Goal: Task Accomplishment & Management: Manage account settings

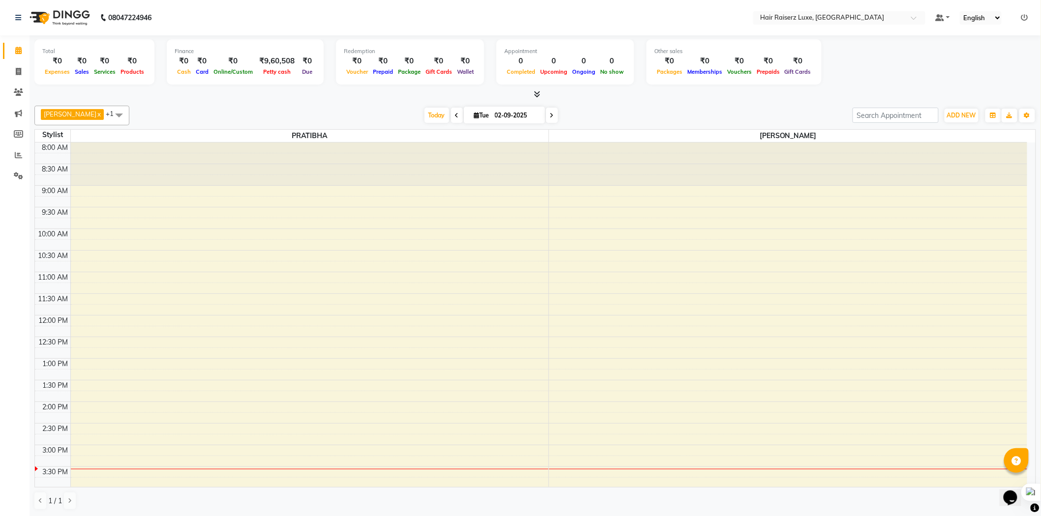
scroll to position [0, 0]
click at [18, 138] on span at bounding box center [18, 133] width 17 height 11
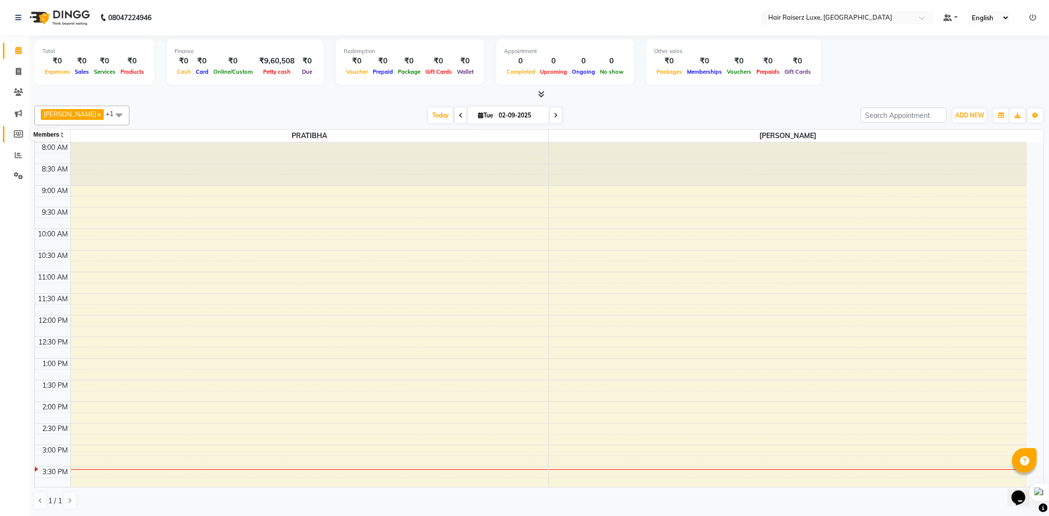
select select
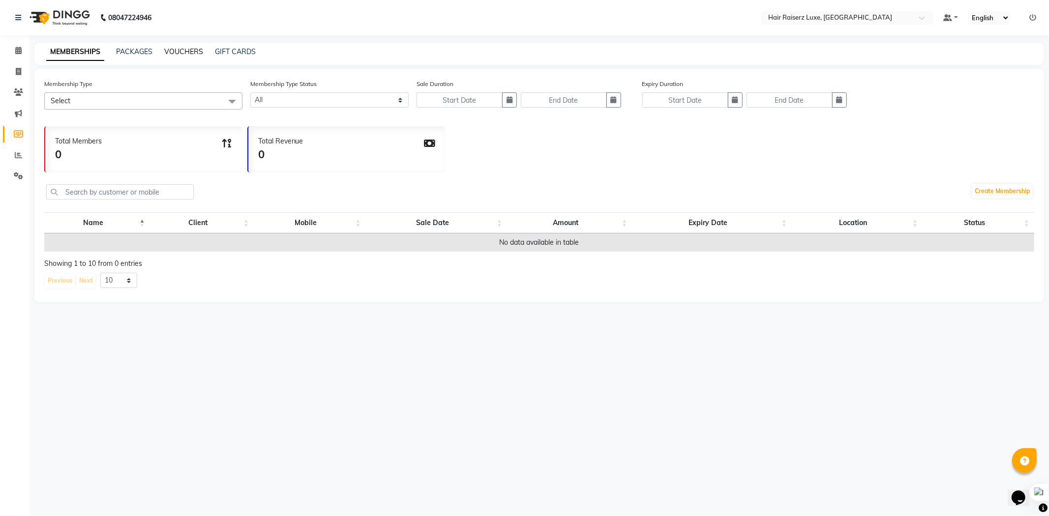
click at [183, 55] on link "VOUCHERS" at bounding box center [183, 51] width 39 height 9
select select
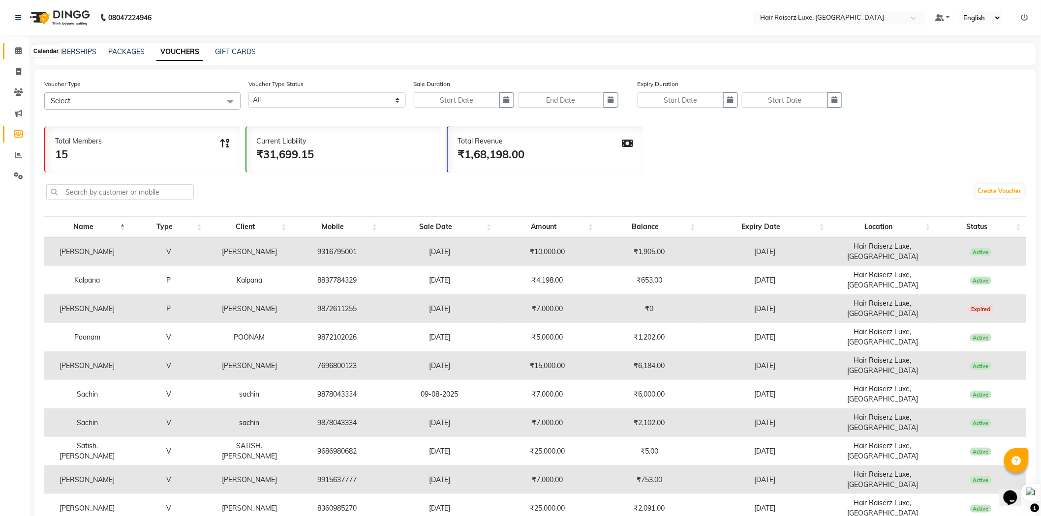
click at [17, 52] on icon at bounding box center [18, 50] width 6 height 7
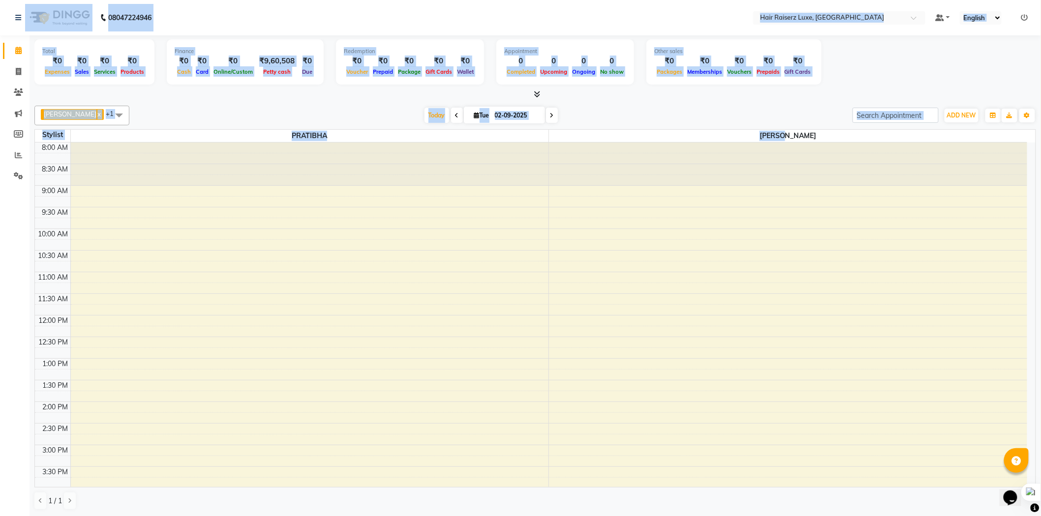
drag, startPoint x: 807, startPoint y: 133, endPoint x: 2, endPoint y: -38, distance: 822.7
click at [2, 0] on html "08047224946 Select Location × Hair Raiserz Luxe, Elysian Towers Default Panel M…" at bounding box center [520, 258] width 1041 height 516
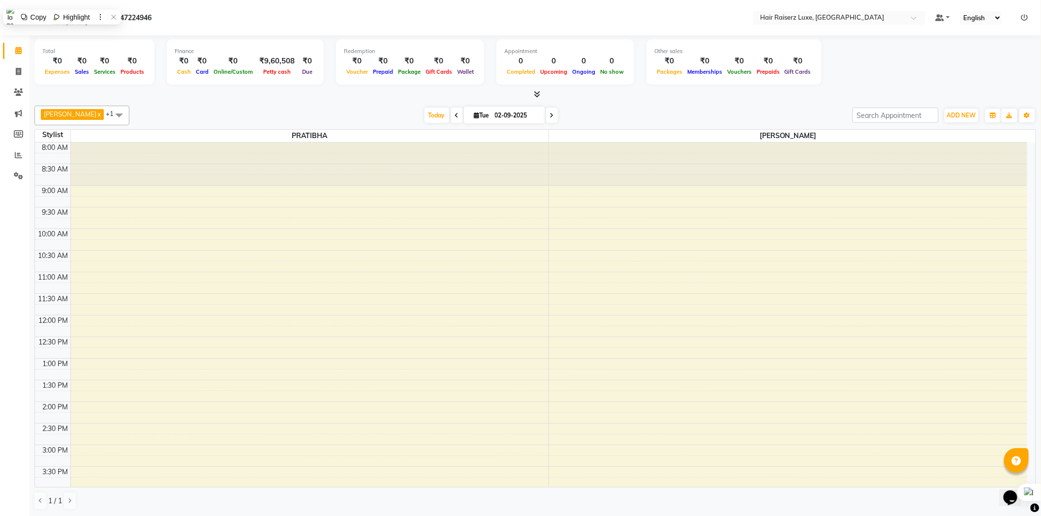
click at [896, 496] on div "1 / 1" at bounding box center [535, 501] width 1002 height 19
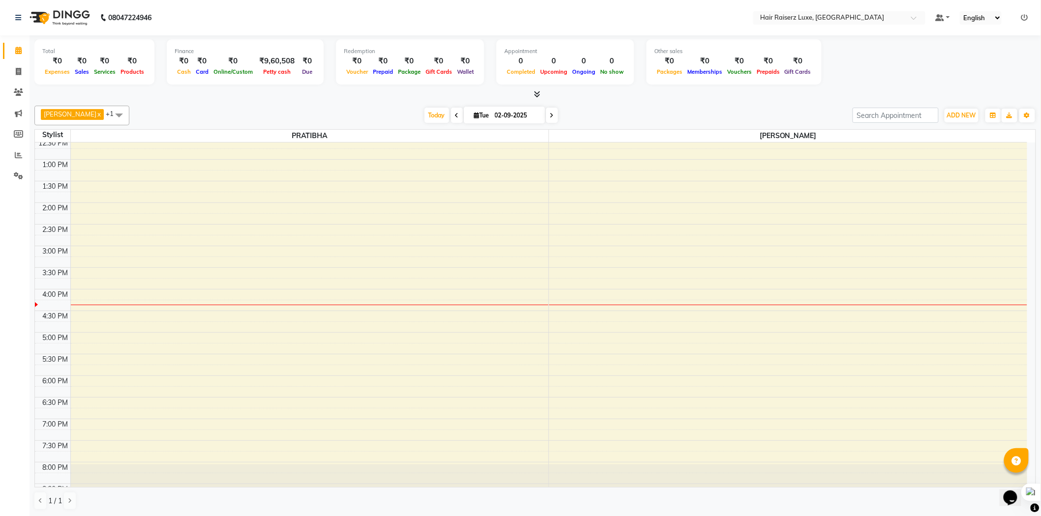
scroll to position [219, 0]
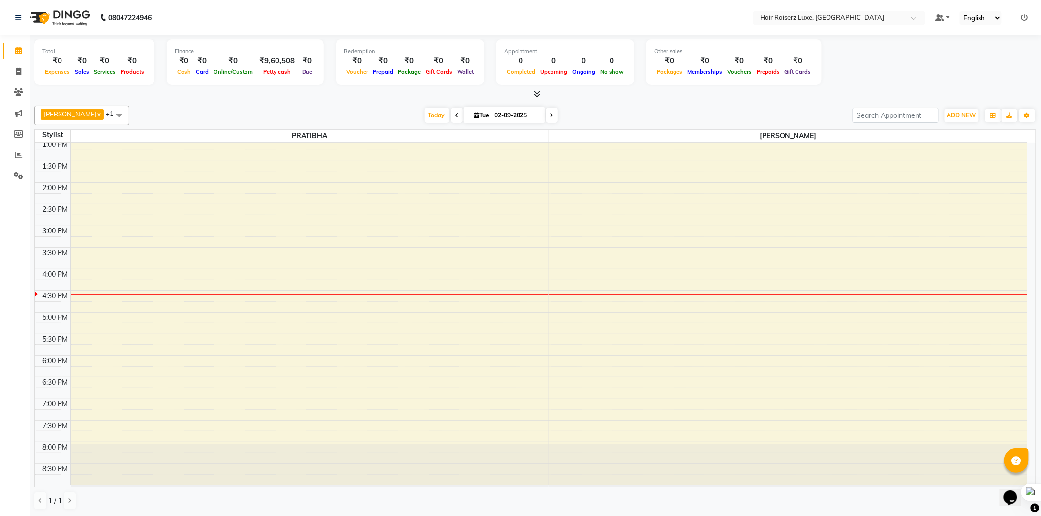
click at [111, 292] on div "8:00 AM 8:30 AM 9:00 AM 9:30 AM 10:00 AM 10:30 AM 11:00 AM 11:30 AM 12:00 PM 12…" at bounding box center [531, 204] width 992 height 562
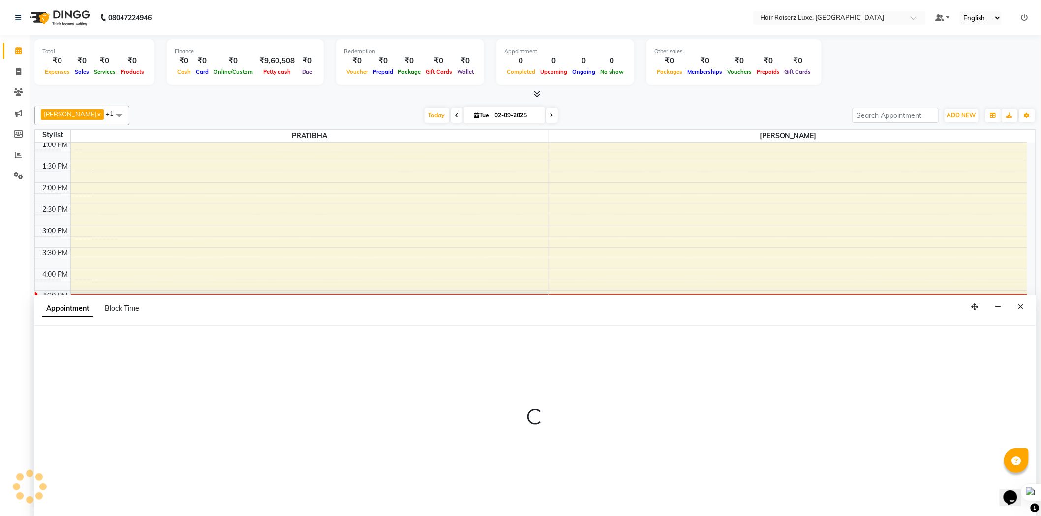
scroll to position [0, 0]
select select "65234"
select select "990"
select select "tentative"
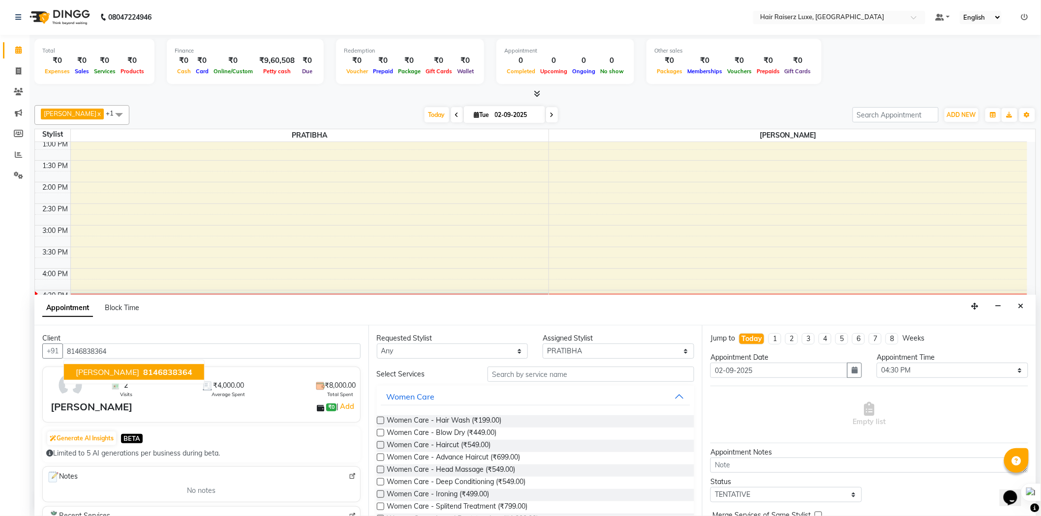
click at [136, 366] on button "monika 8146838364" at bounding box center [134, 372] width 140 height 16
type input "8146838364"
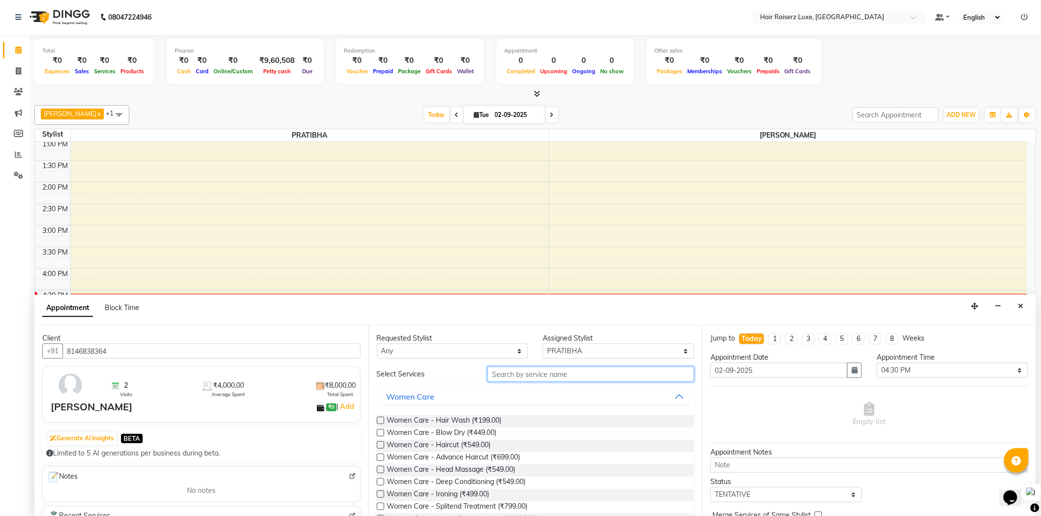
click at [531, 371] on input "text" at bounding box center [590, 374] width 207 height 15
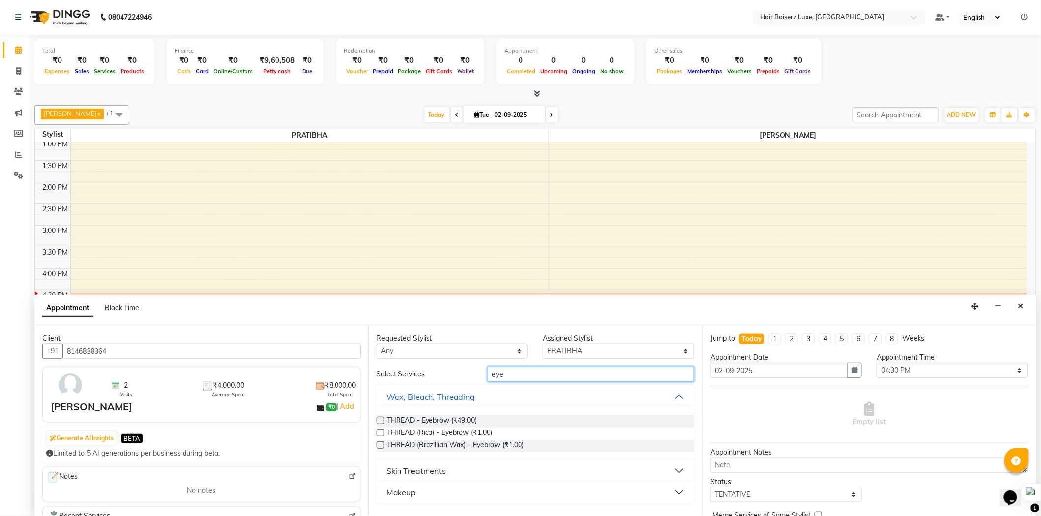
type input "eye"
click at [498, 421] on div "THREAD - Eyebrow (₹49.00)" at bounding box center [536, 422] width 318 height 12
click at [384, 421] on label at bounding box center [380, 420] width 7 height 7
click at [383, 421] on input "checkbox" at bounding box center [380, 422] width 6 height 6
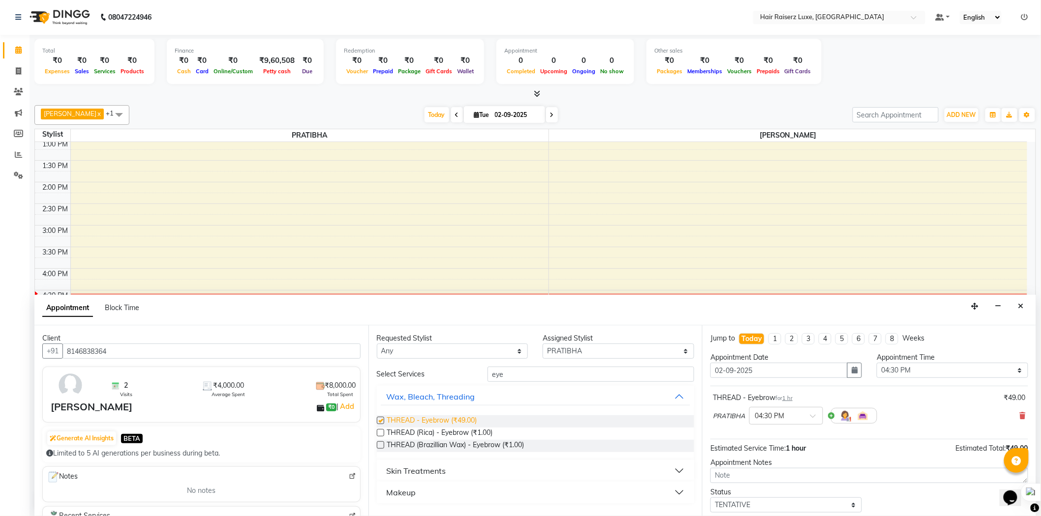
checkbox input "false"
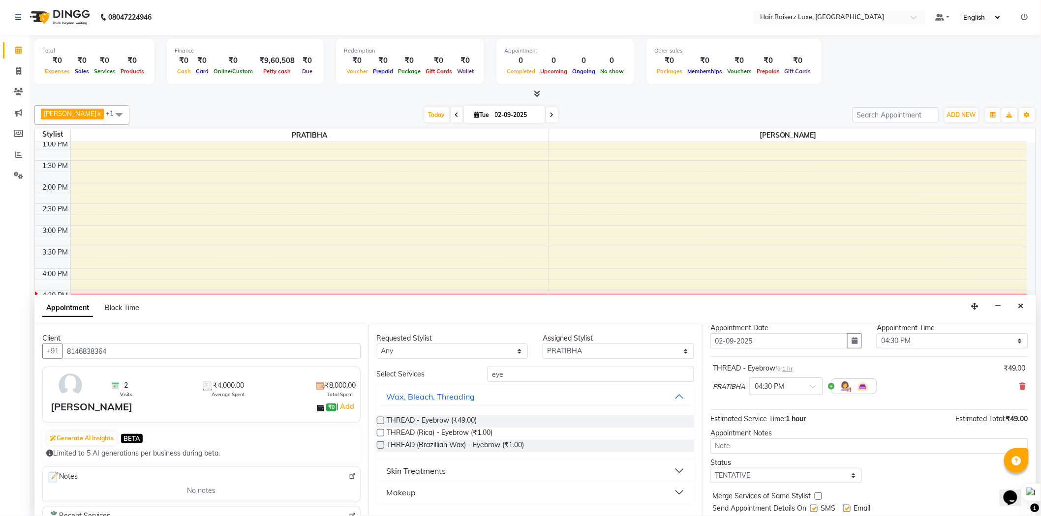
scroll to position [58, 0]
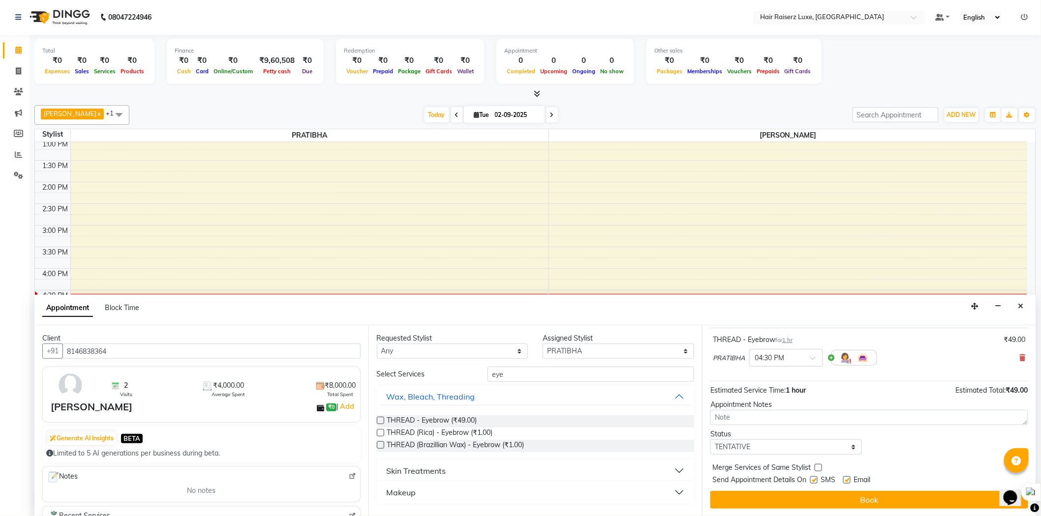
click at [845, 477] on label at bounding box center [846, 480] width 7 height 7
click at [845, 478] on input "checkbox" at bounding box center [846, 481] width 6 height 6
checkbox input "false"
click at [813, 479] on label at bounding box center [813, 480] width 7 height 7
click at [813, 479] on input "checkbox" at bounding box center [813, 481] width 6 height 6
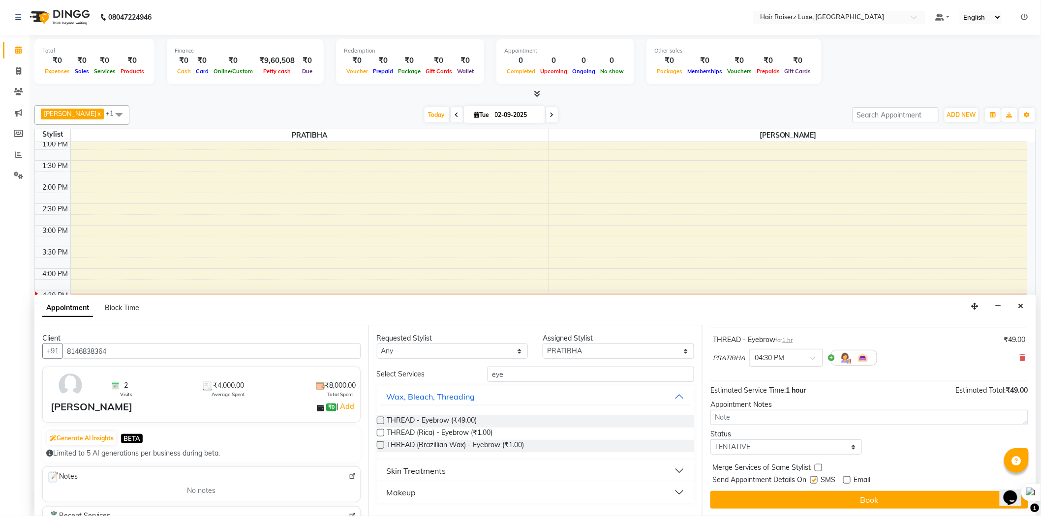
checkbox input "false"
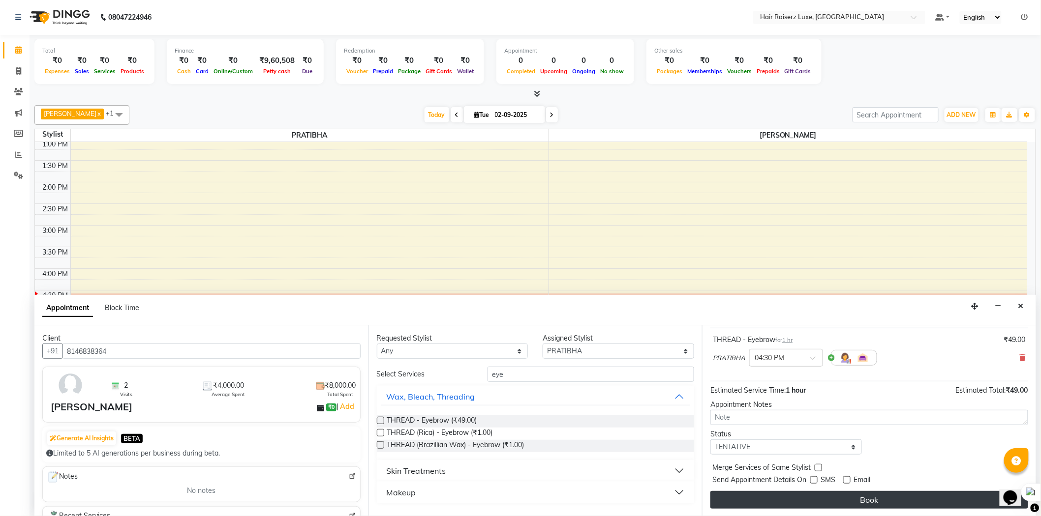
click at [811, 500] on button "Book" at bounding box center [869, 500] width 318 height 18
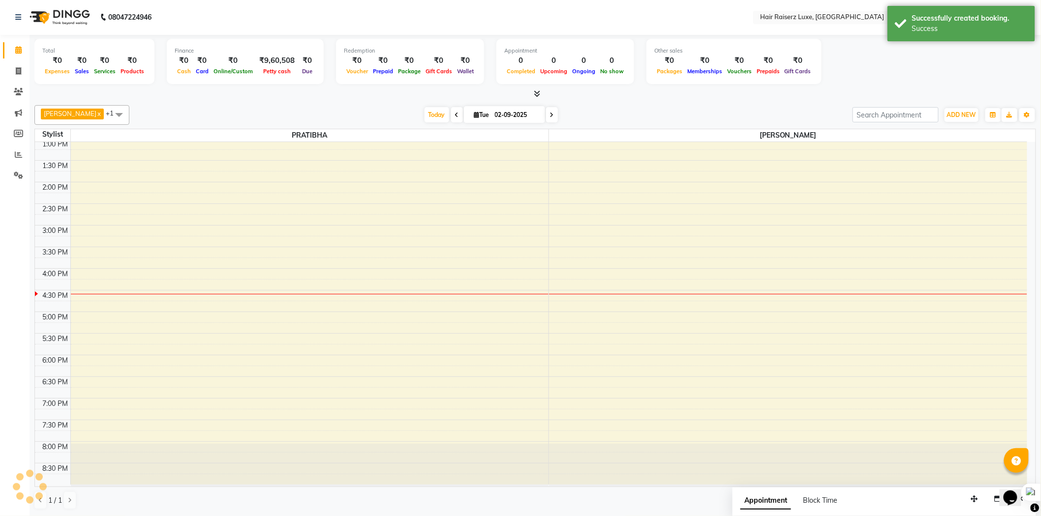
scroll to position [0, 0]
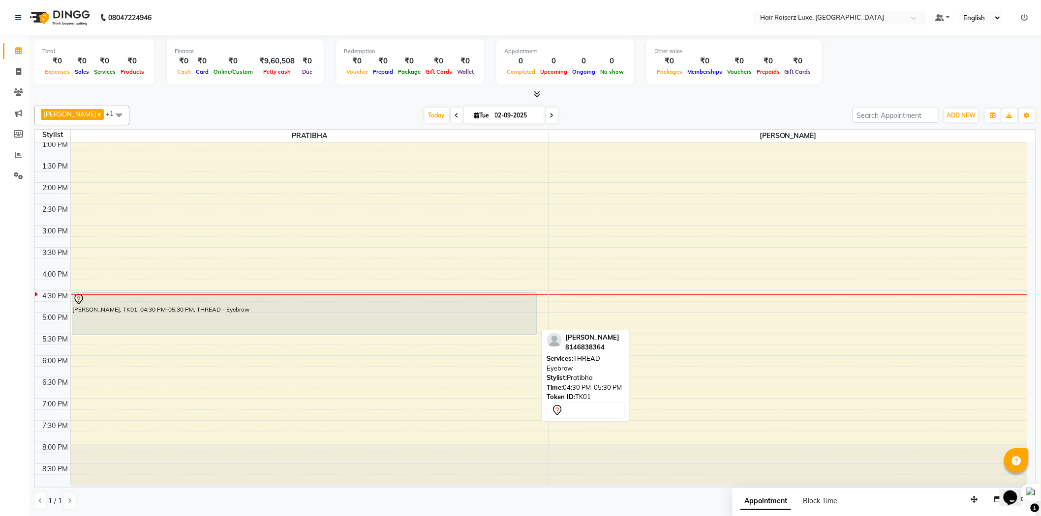
click at [368, 306] on div "[PERSON_NAME], TK01, 04:30 PM-05:30 PM, THREAD - Eyebrow" at bounding box center [304, 314] width 464 height 42
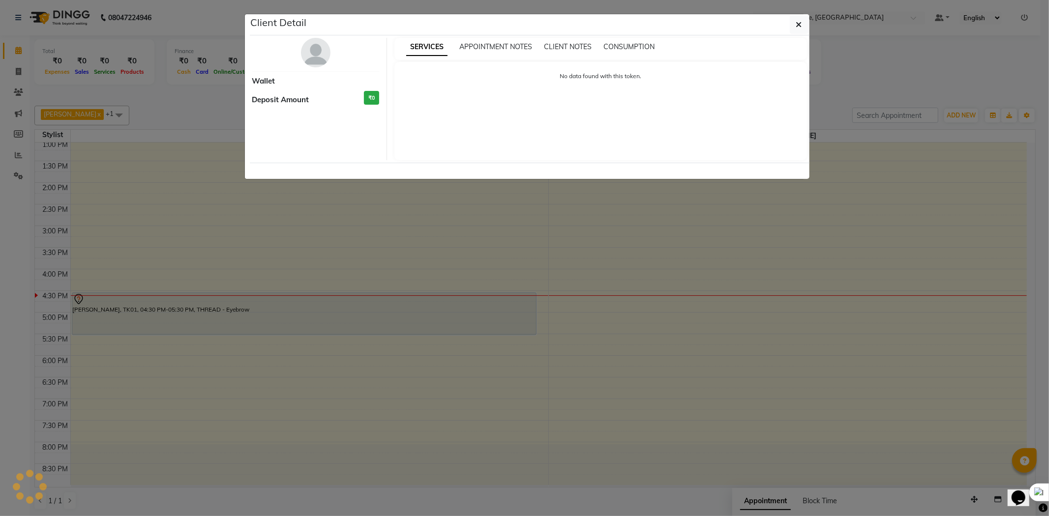
select select "7"
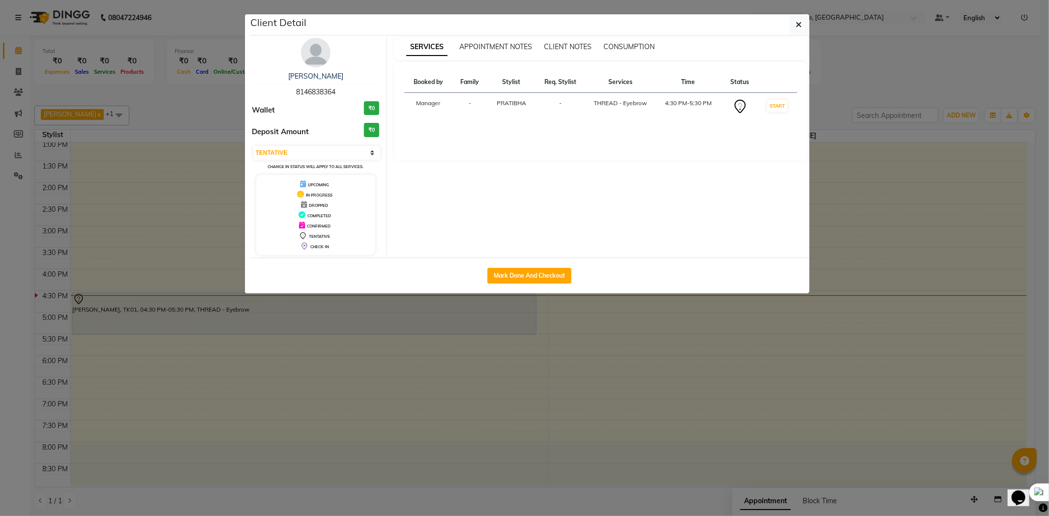
click at [524, 267] on div "Mark Done And Checkout" at bounding box center [530, 276] width 560 height 36
click at [527, 275] on button "Mark Done And Checkout" at bounding box center [529, 276] width 84 height 16
select select "service"
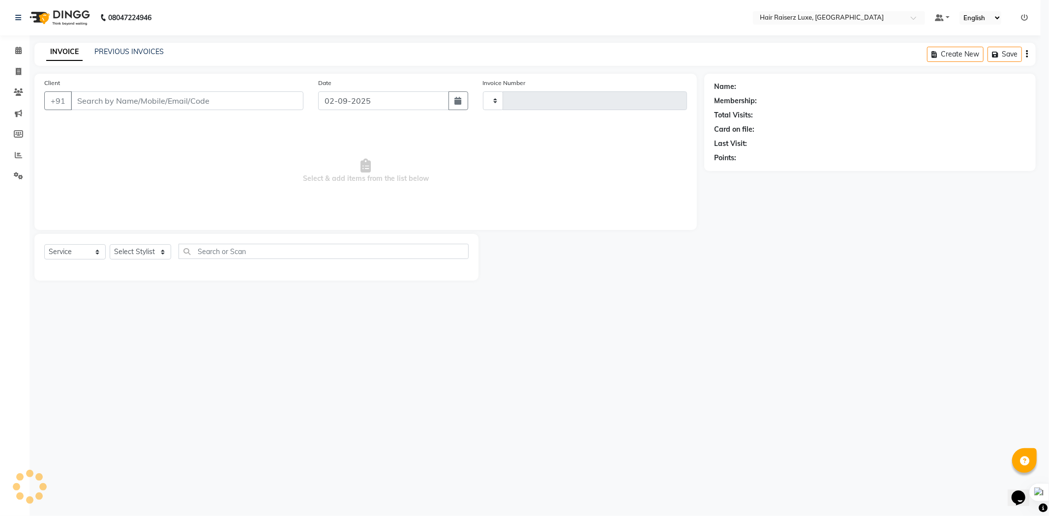
type input "1140"
select select "7418"
type input "8146838364"
select select "65234"
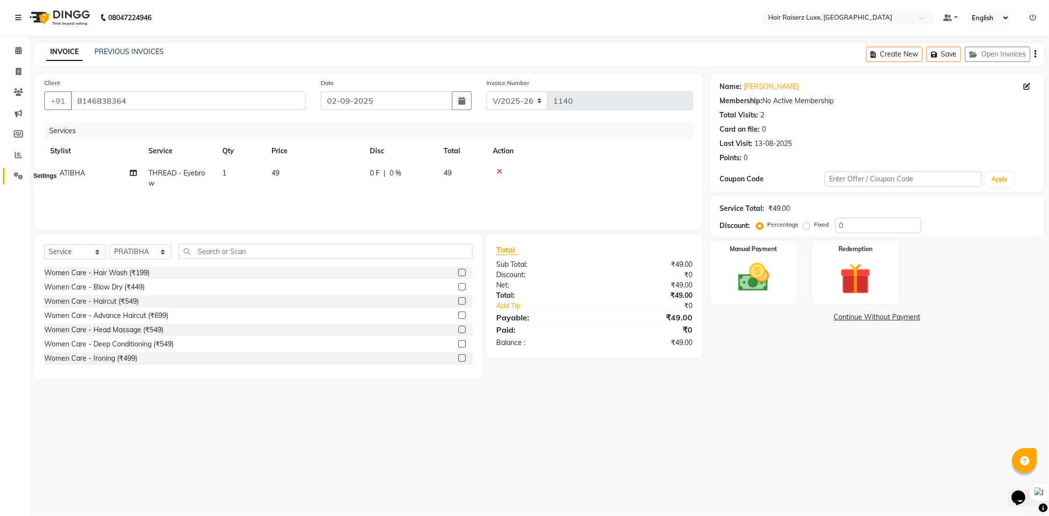
click at [15, 178] on icon at bounding box center [18, 175] width 9 height 7
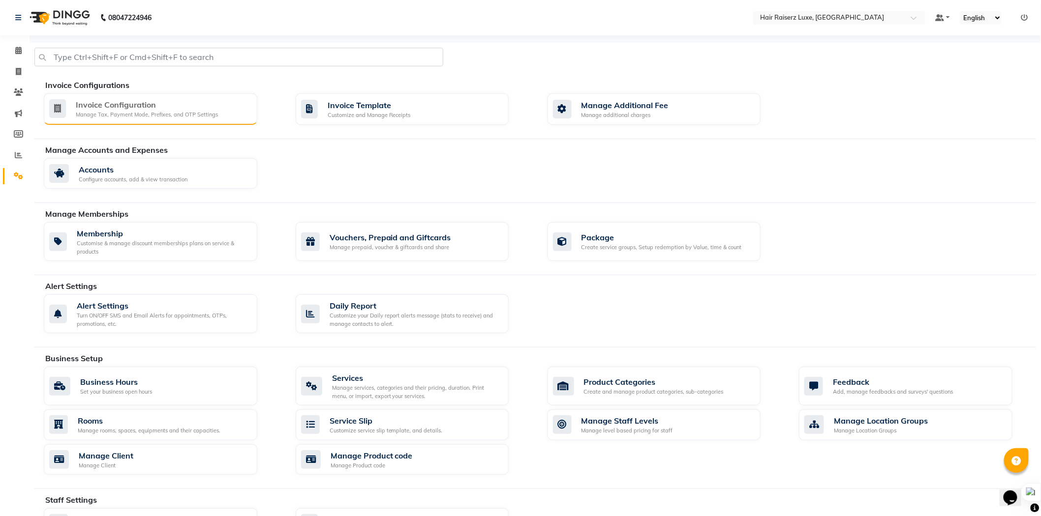
click at [148, 109] on div "Invoice Configuration" at bounding box center [147, 105] width 142 height 12
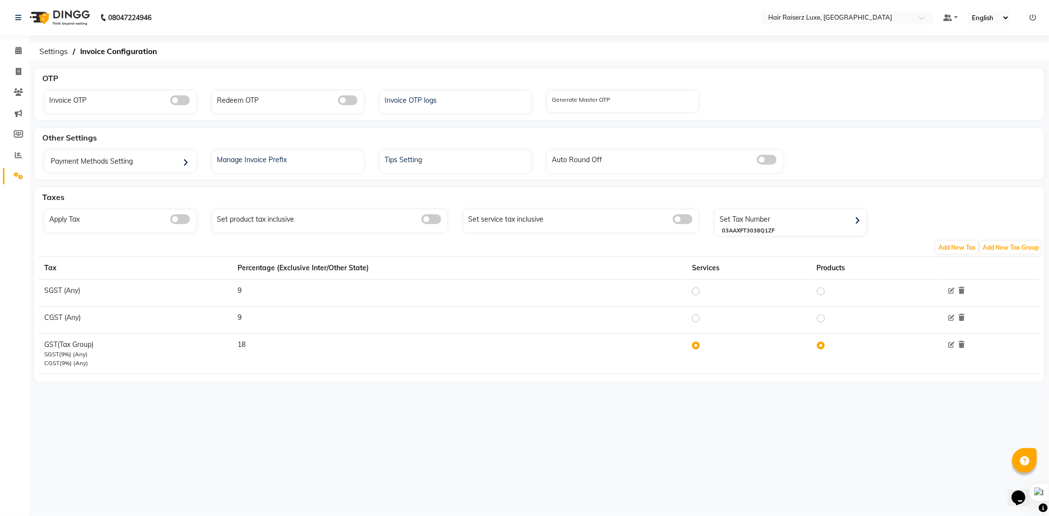
click at [179, 228] on div "Apply Tax" at bounding box center [120, 221] width 153 height 24
click at [179, 220] on span at bounding box center [180, 219] width 20 height 10
click at [170, 221] on input "checkbox" at bounding box center [170, 221] width 0 height 0
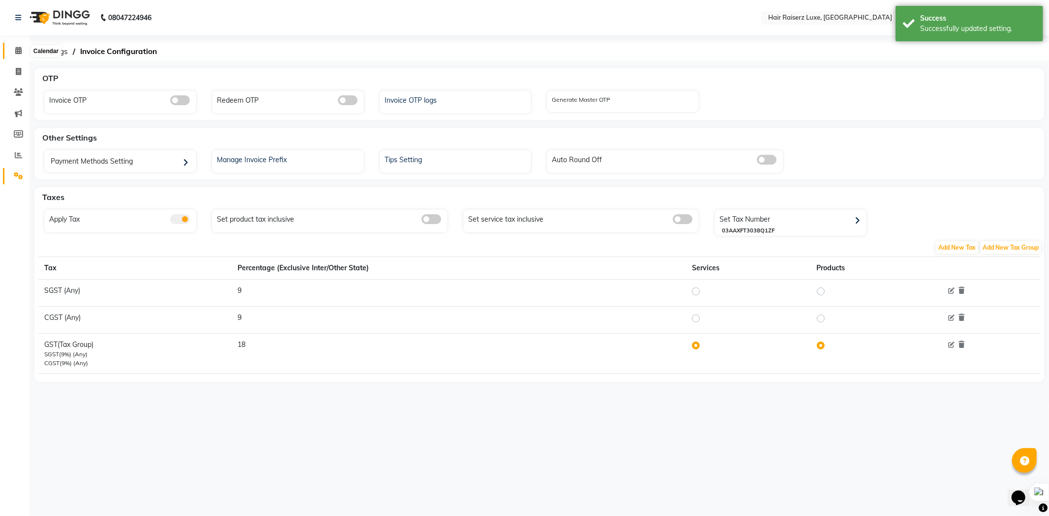
click at [21, 52] on span at bounding box center [18, 50] width 17 height 11
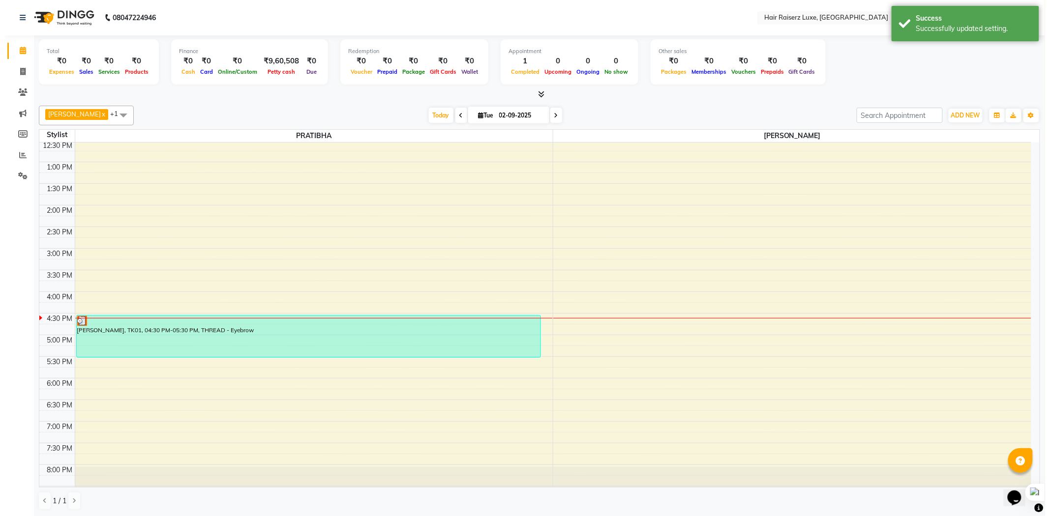
scroll to position [219, 0]
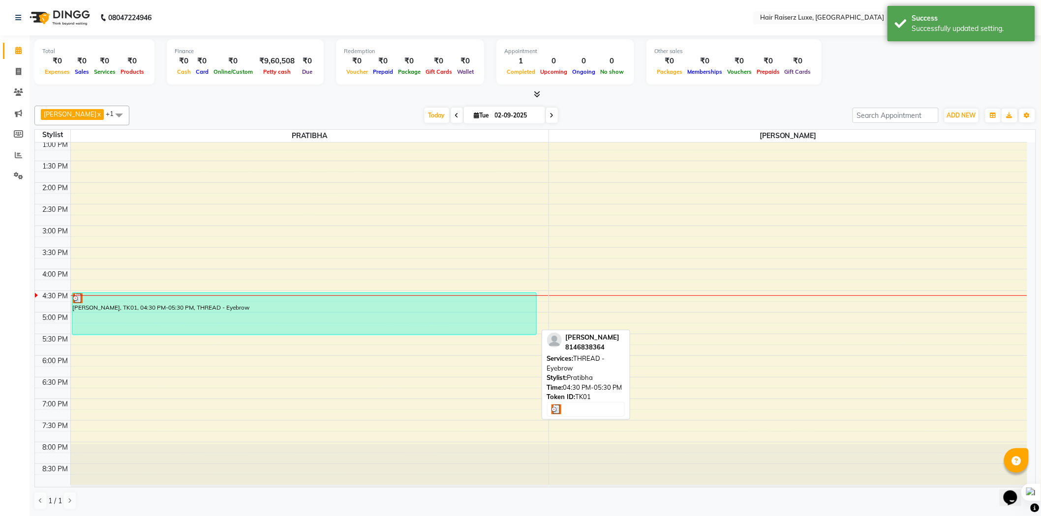
click at [363, 312] on div "[PERSON_NAME], TK01, 04:30 PM-05:30 PM, THREAD - Eyebrow" at bounding box center [304, 314] width 464 height 42
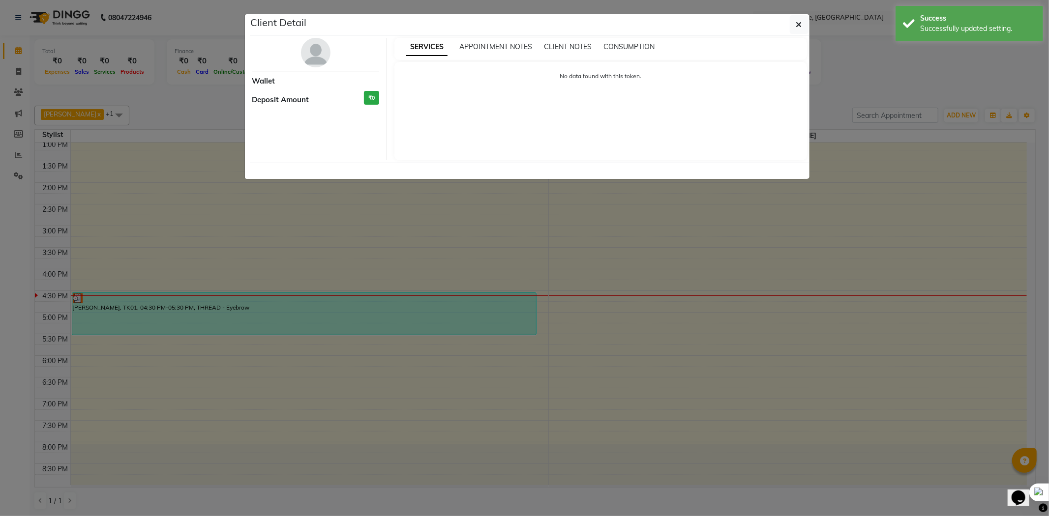
select select "3"
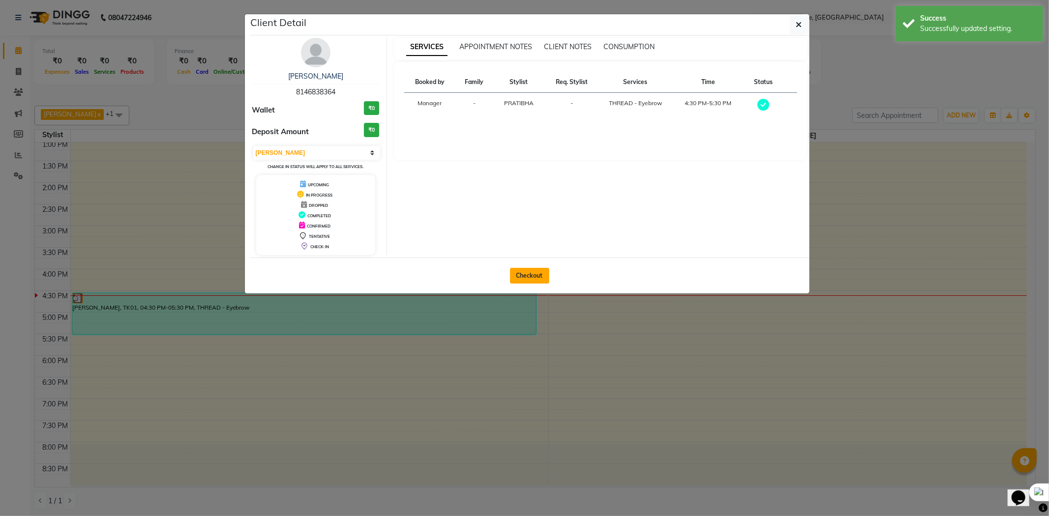
click at [529, 281] on button "Checkout" at bounding box center [529, 276] width 39 height 16
select select "service"
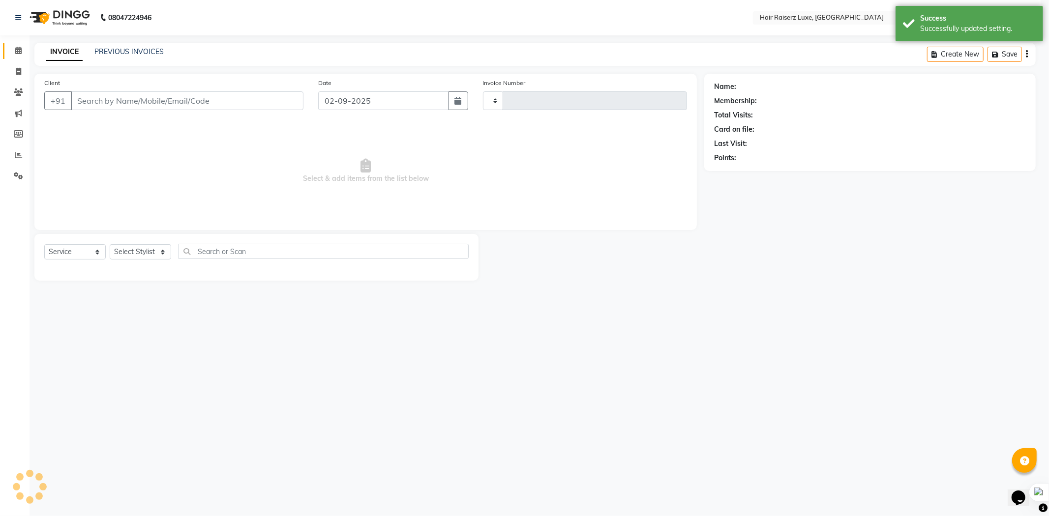
type input "1140"
select select "7418"
type input "8146838364"
select select "65234"
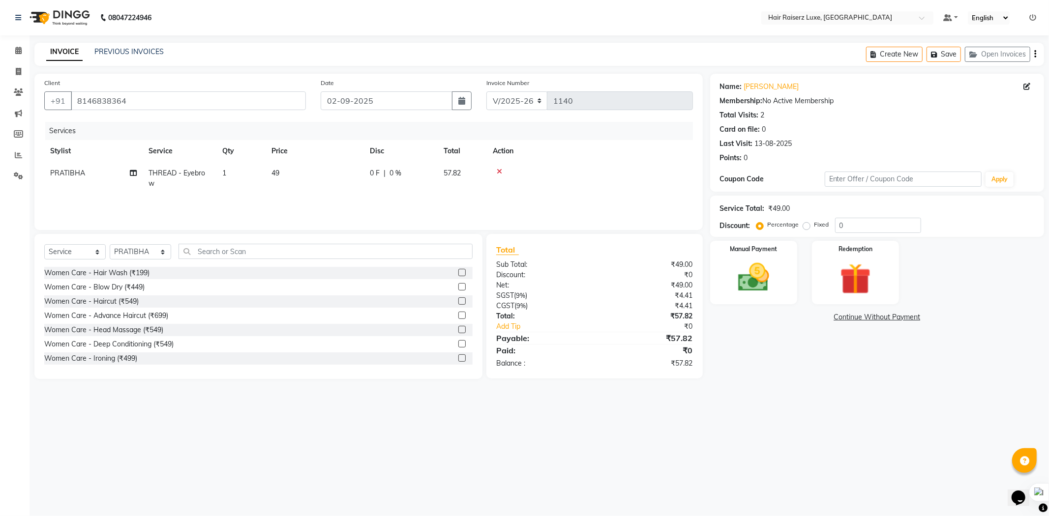
click at [815, 226] on label "Fixed" at bounding box center [822, 224] width 15 height 9
click at [805, 226] on input "Fixed" at bounding box center [808, 224] width 7 height 7
radio input "true"
click at [869, 228] on input "0" at bounding box center [878, 225] width 86 height 15
type input "07.82"
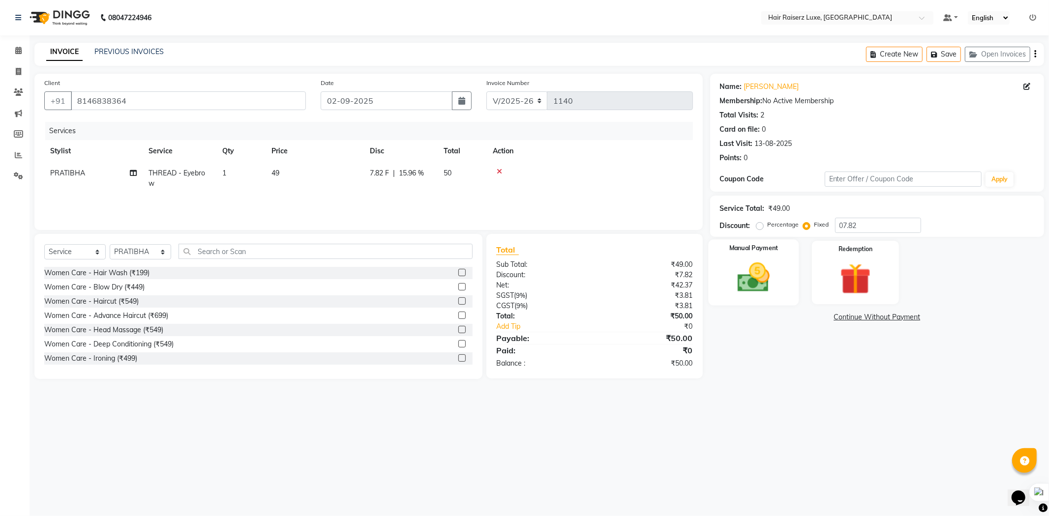
click at [758, 275] on img at bounding box center [754, 277] width 53 height 37
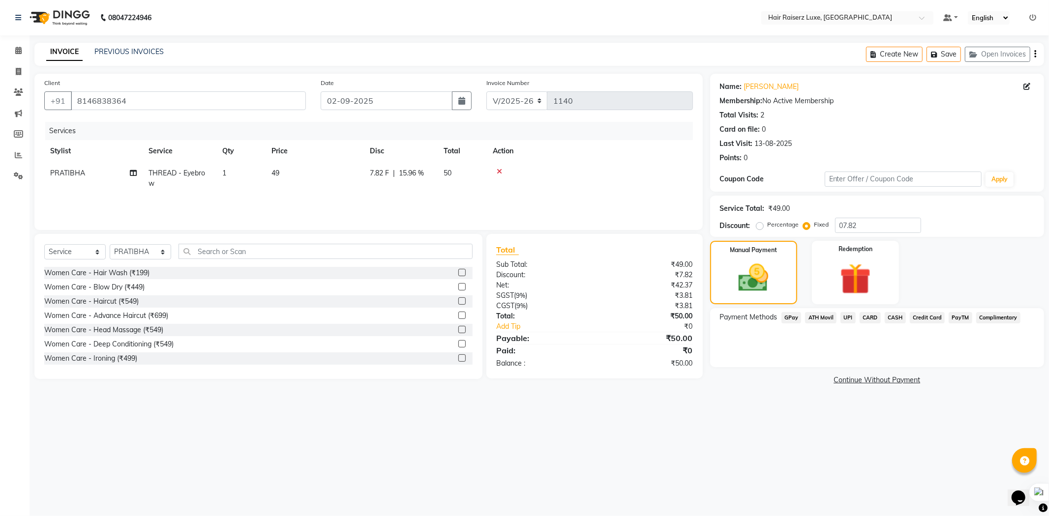
click at [846, 321] on span "UPI" at bounding box center [848, 317] width 15 height 11
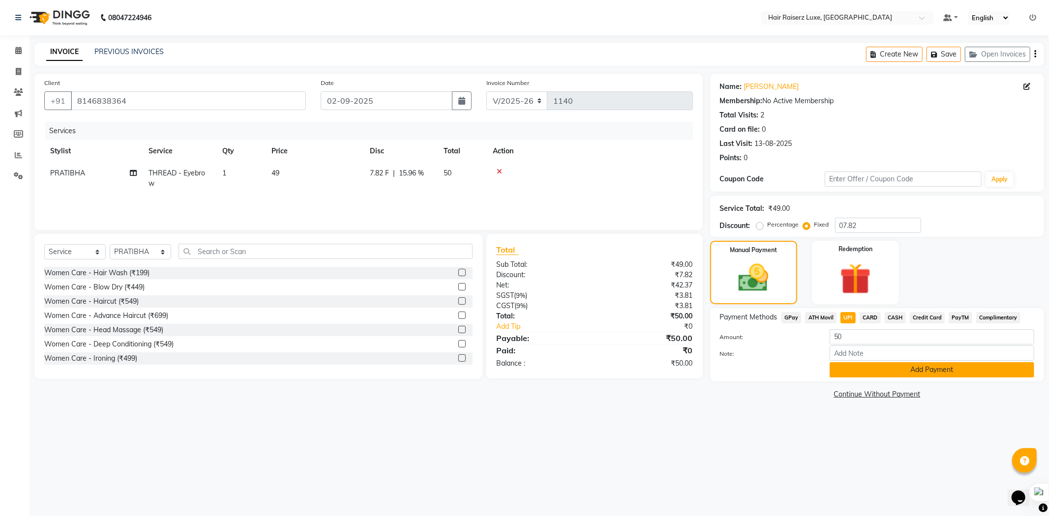
click at [856, 371] on button "Add Payment" at bounding box center [932, 370] width 205 height 15
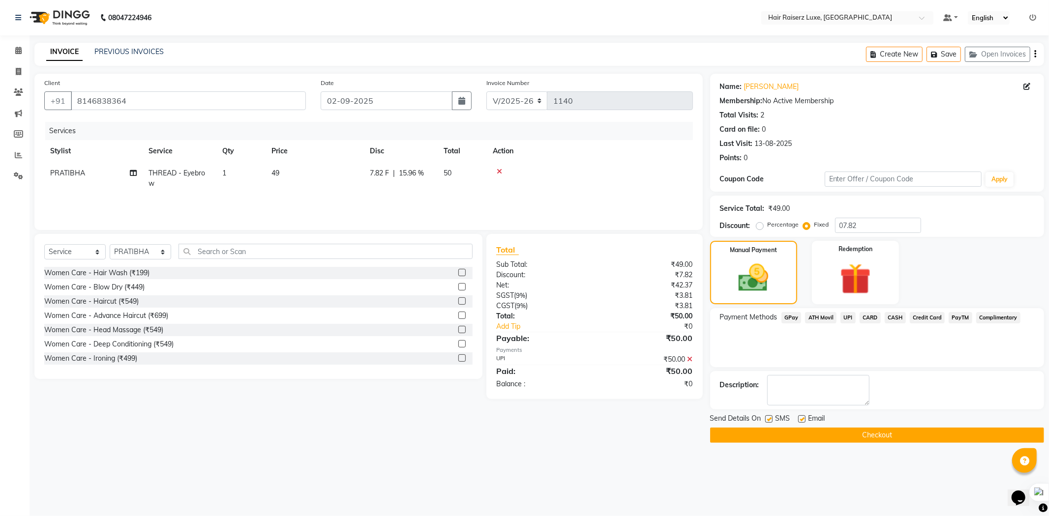
click at [812, 433] on button "Checkout" at bounding box center [877, 435] width 334 height 15
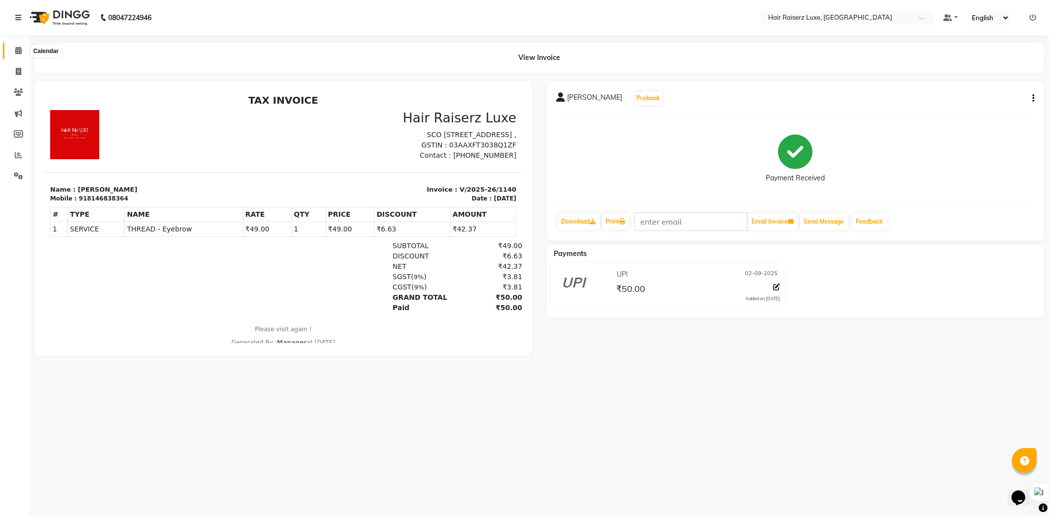
click at [21, 50] on span at bounding box center [18, 50] width 17 height 11
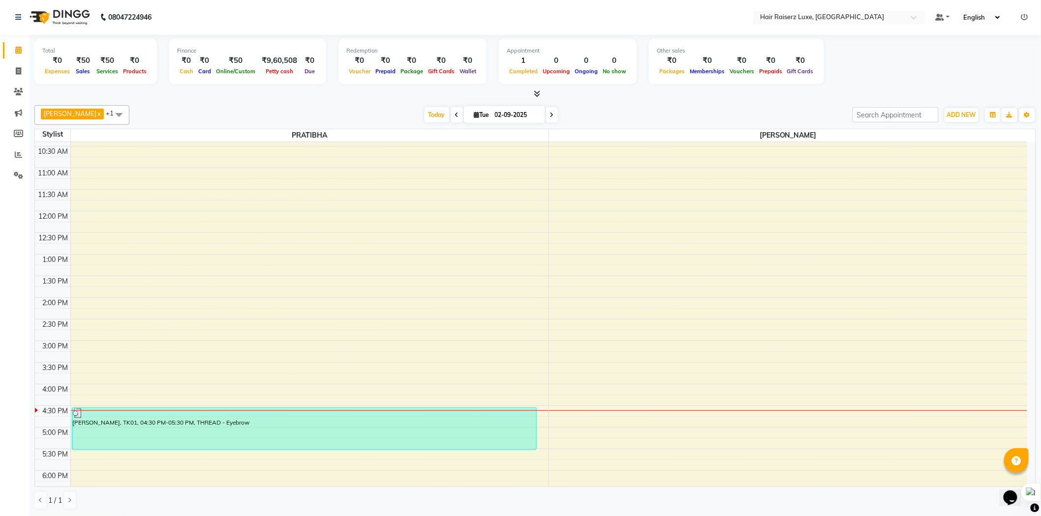
scroll to position [219, 0]
